Goal: Transaction & Acquisition: Purchase product/service

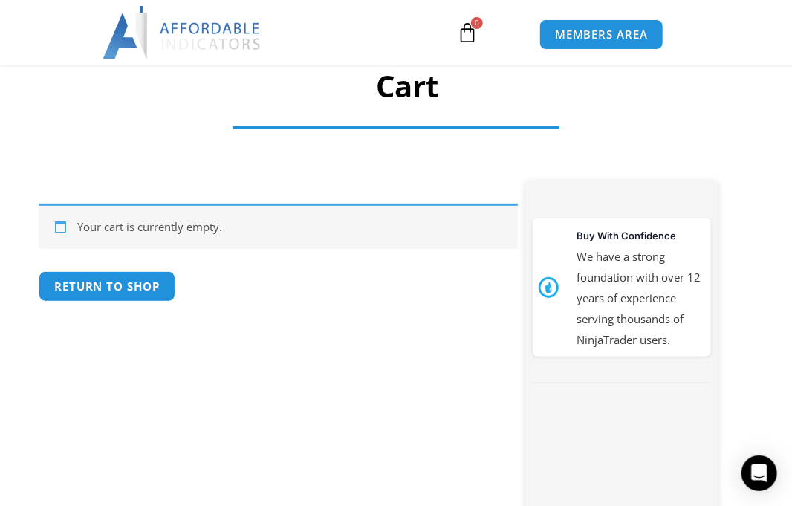
scroll to position [148, 0]
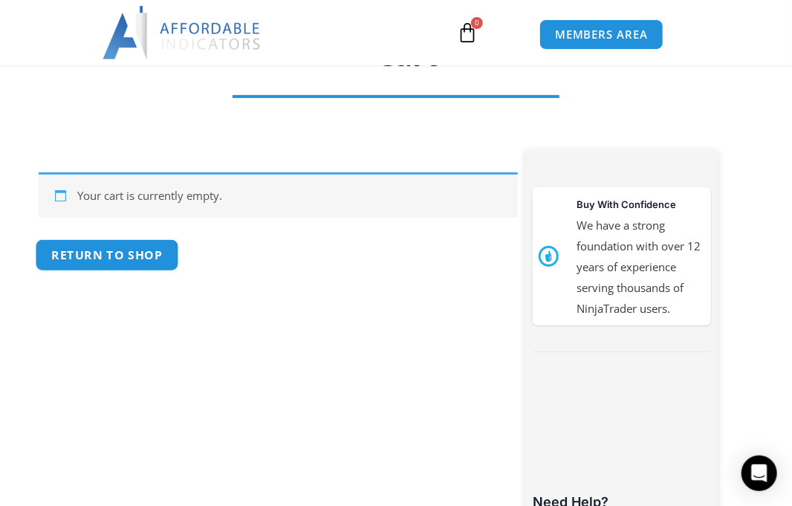
click at [123, 257] on link "Return to shop" at bounding box center [106, 255] width 143 height 32
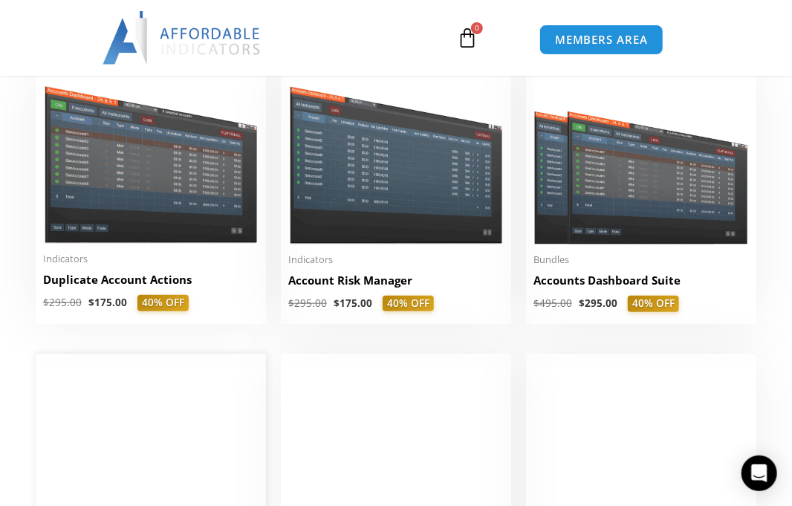
scroll to position [297, 0]
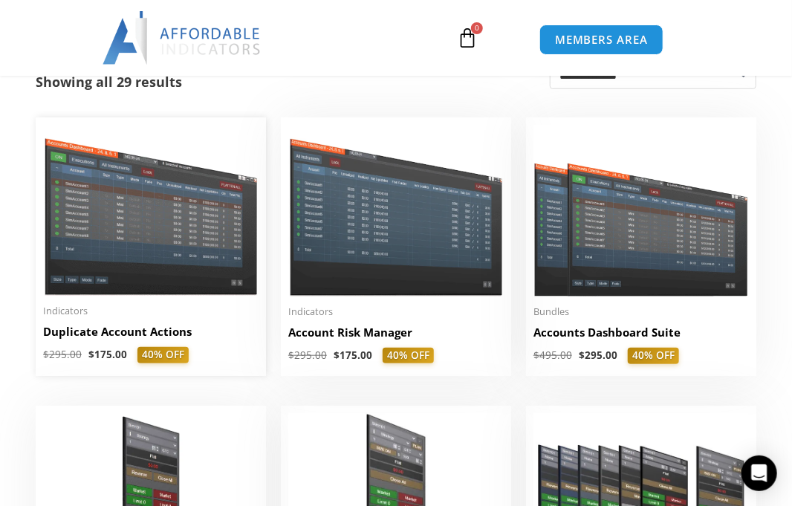
click at [135, 213] on img at bounding box center [151, 211] width 216 height 172
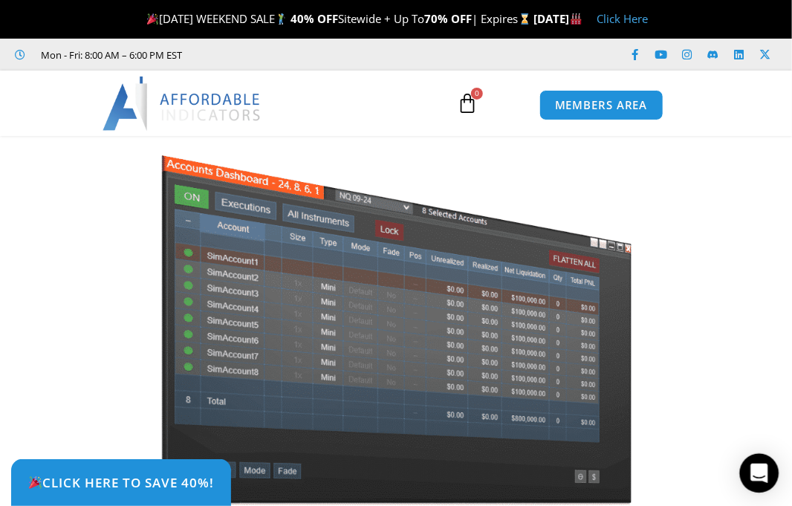
click at [757, 471] on icon "Open Intercom Messenger" at bounding box center [759, 473] width 17 height 19
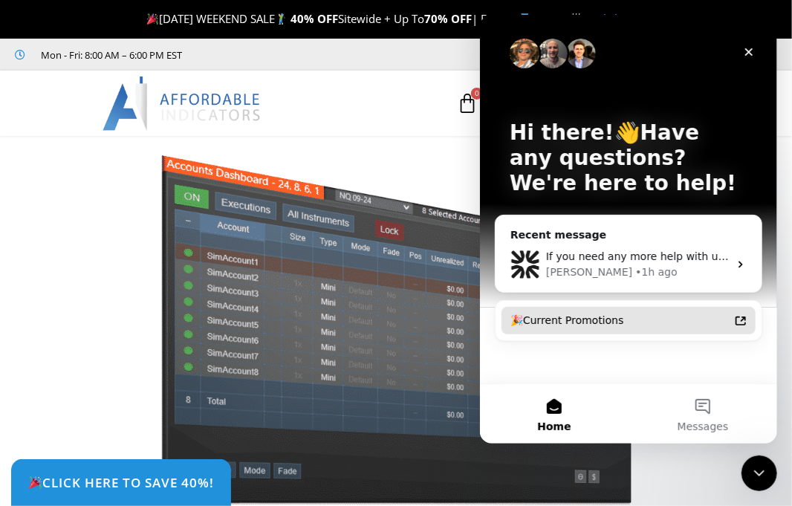
click at [605, 326] on div "🎉Current Promotions" at bounding box center [619, 321] width 219 height 16
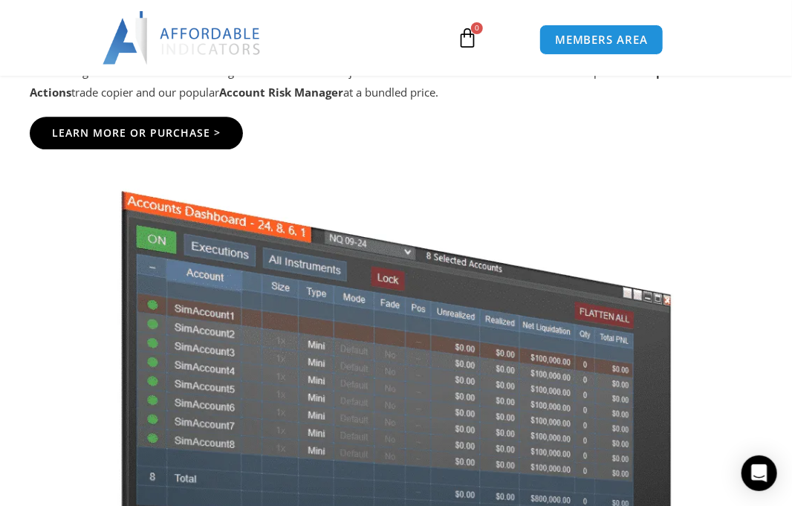
scroll to position [1263, 0]
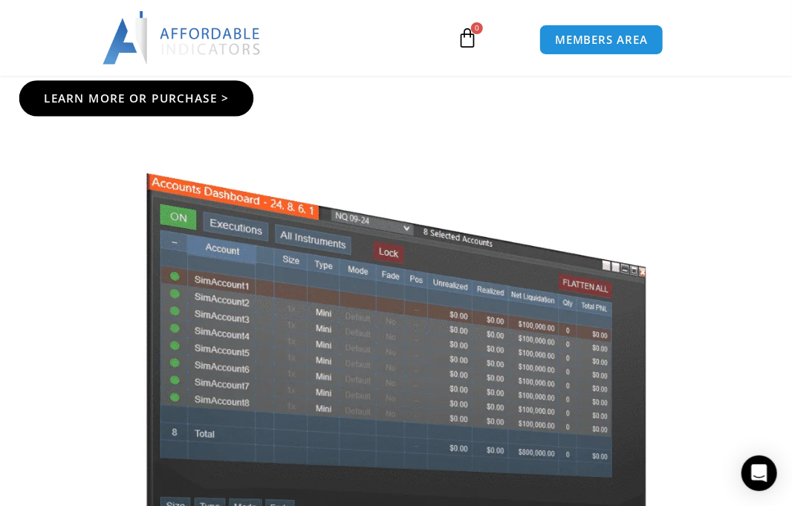
click at [136, 92] on span "Learn More Or Purchase >" at bounding box center [137, 97] width 186 height 11
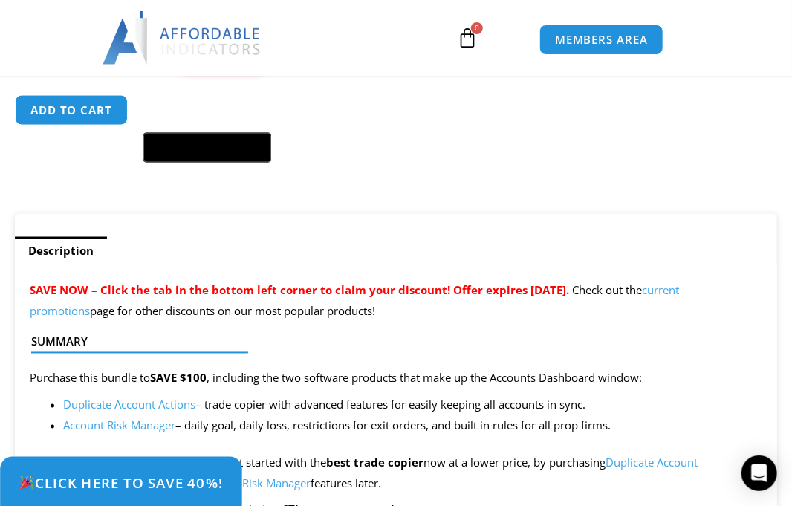
scroll to position [818, 0]
